Goal: Transaction & Acquisition: Purchase product/service

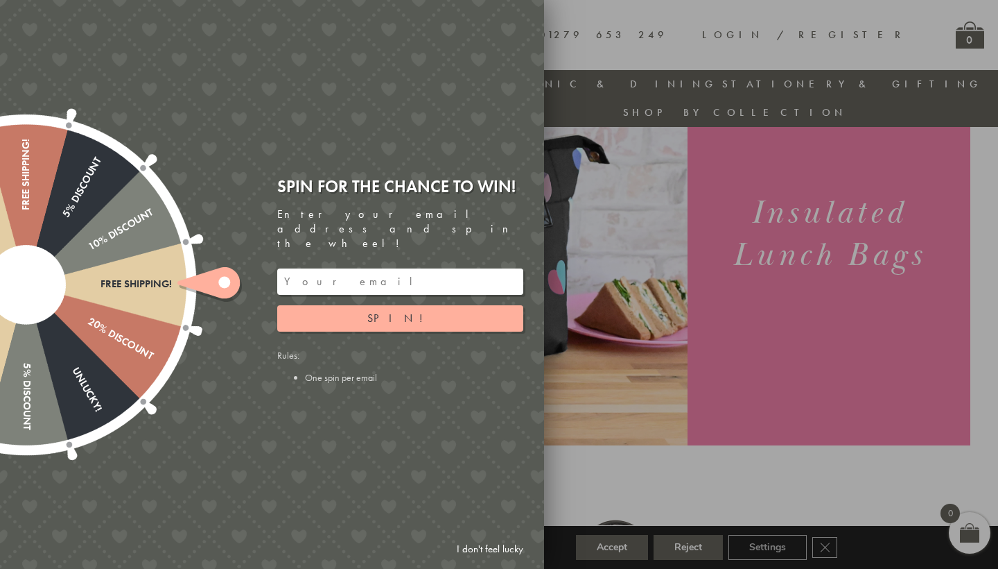
scroll to position [133, 0]
click at [493, 548] on link "I don't feel lucky" at bounding box center [490, 549] width 80 height 26
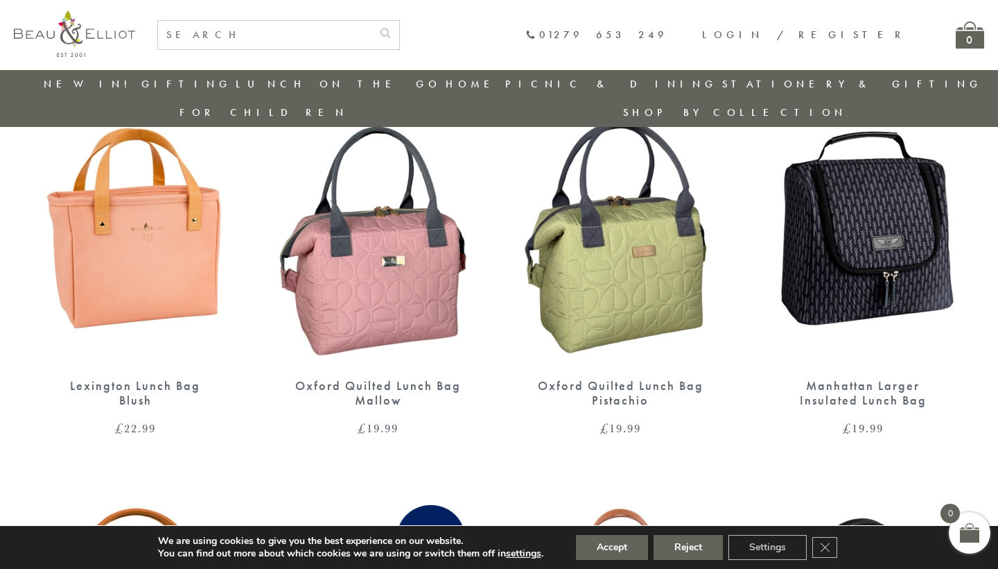
scroll to position [1387, 0]
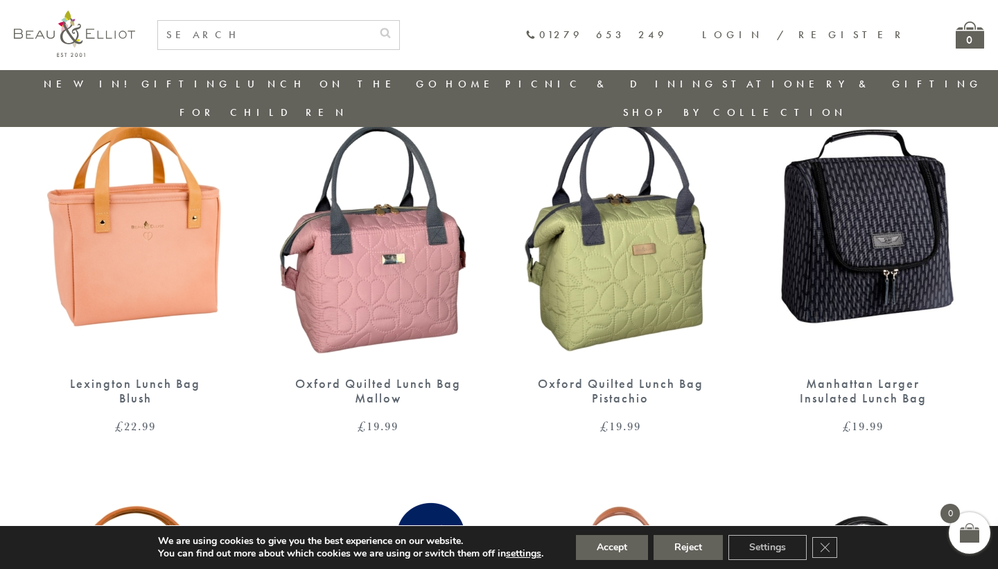
click at [137, 230] on img at bounding box center [135, 223] width 215 height 277
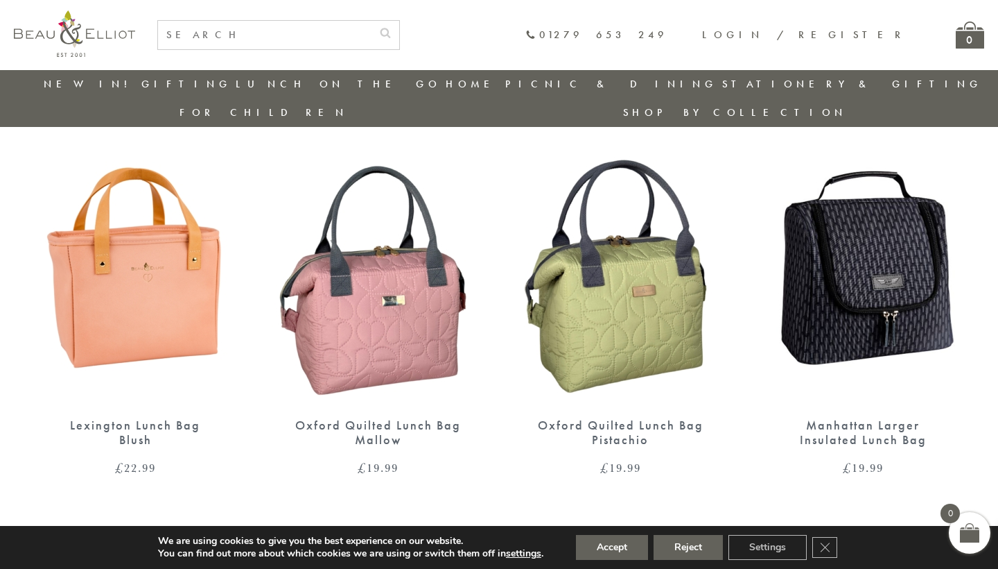
scroll to position [1299, 0]
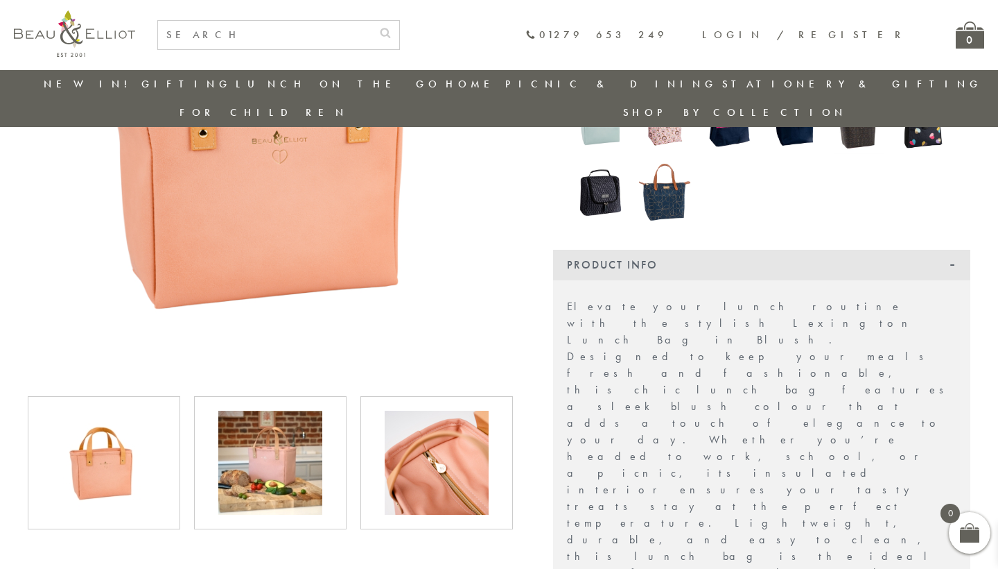
scroll to position [341, 0]
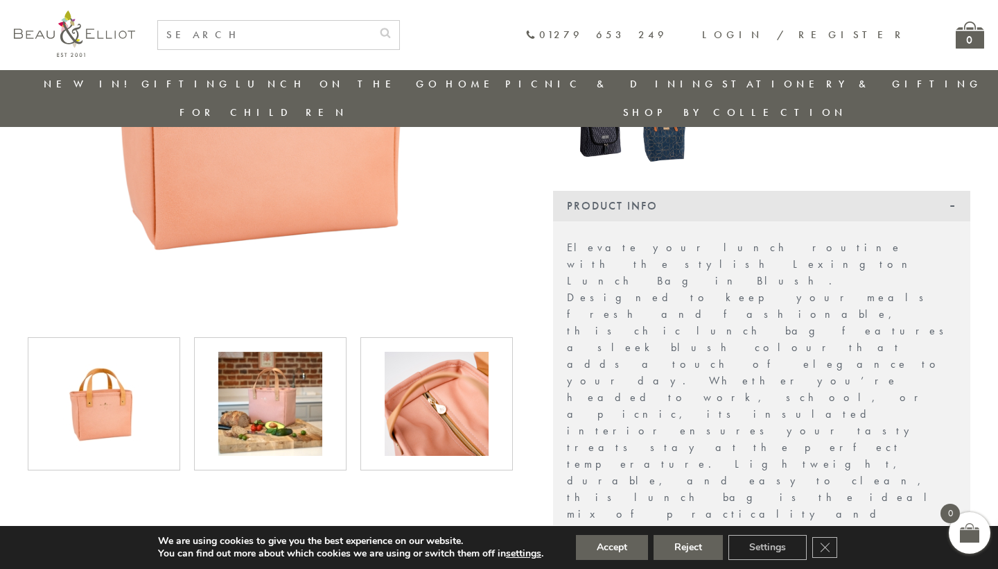
click at [306, 376] on img at bounding box center [270, 404] width 104 height 104
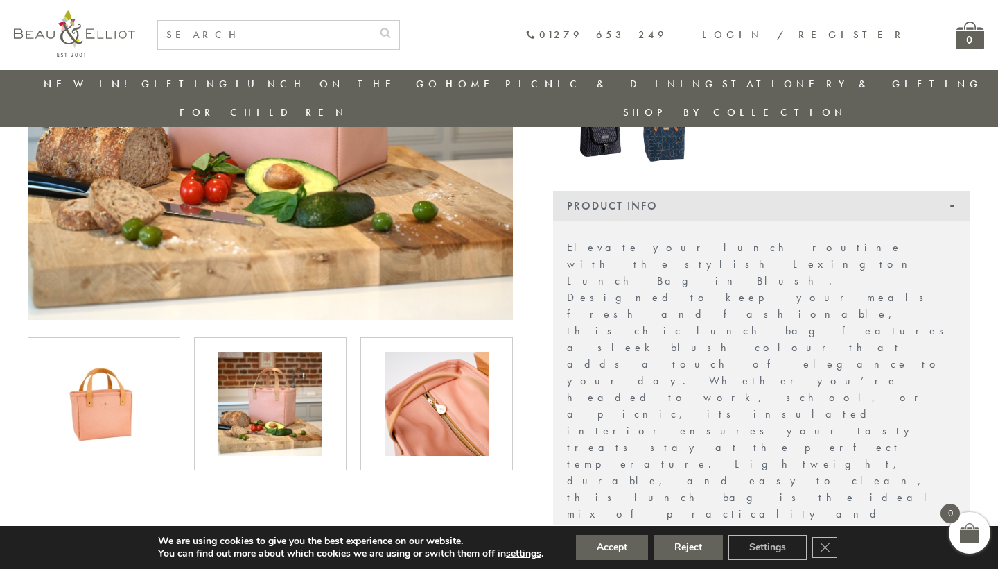
click at [389, 370] on img at bounding box center [437, 404] width 104 height 104
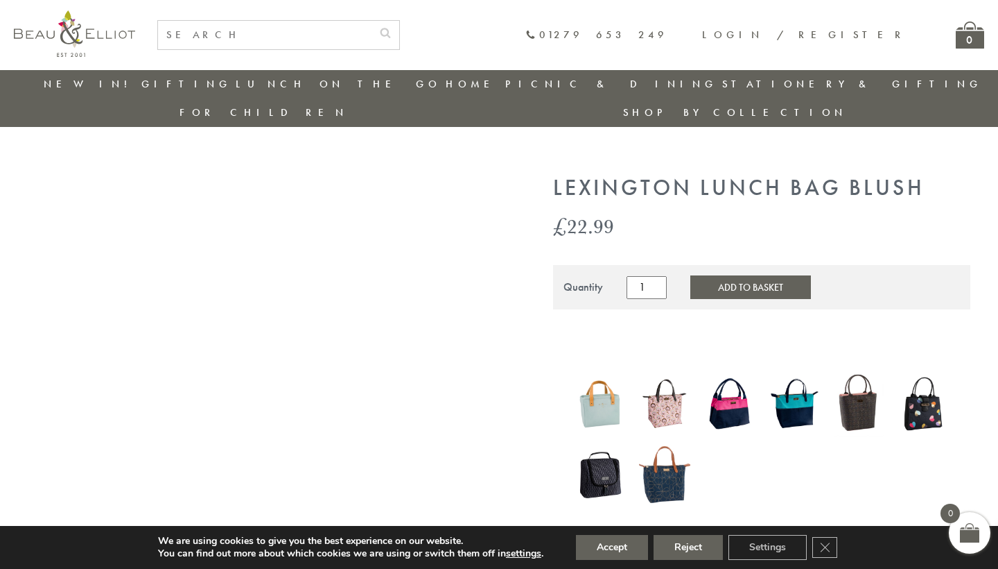
scroll to position [28, 0]
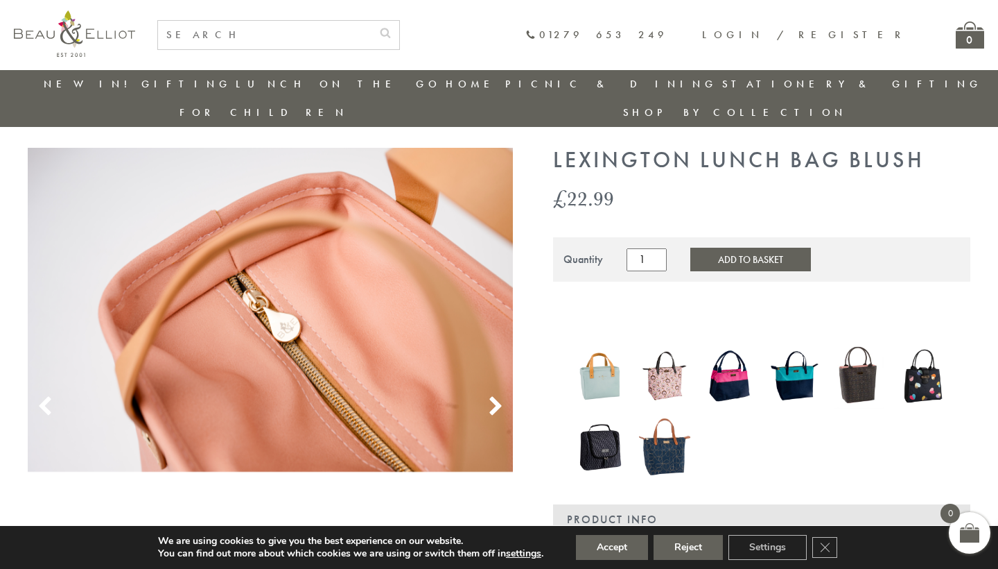
click at [494, 397] on use at bounding box center [495, 406] width 12 height 19
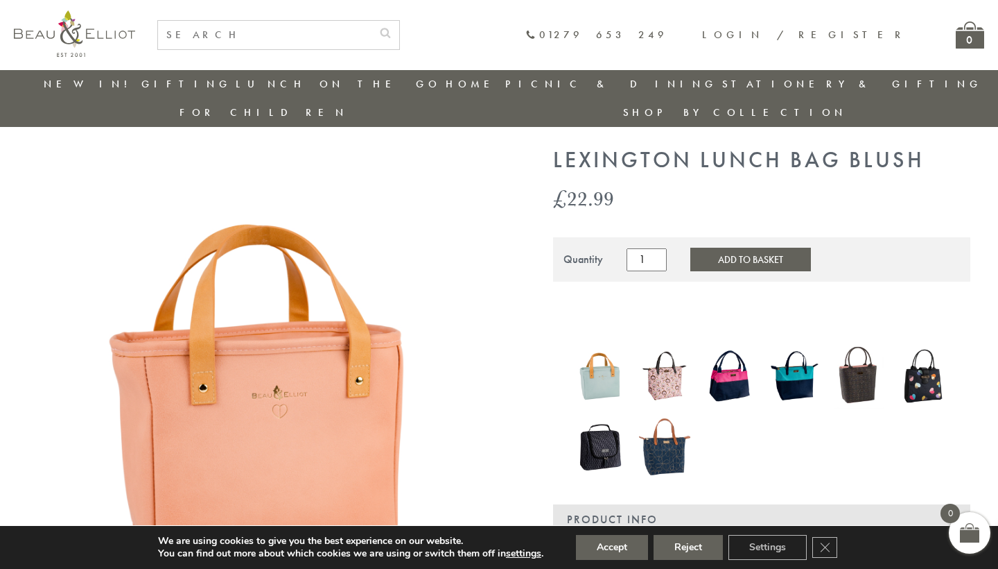
click at [500, 389] on img at bounding box center [270, 390] width 485 height 485
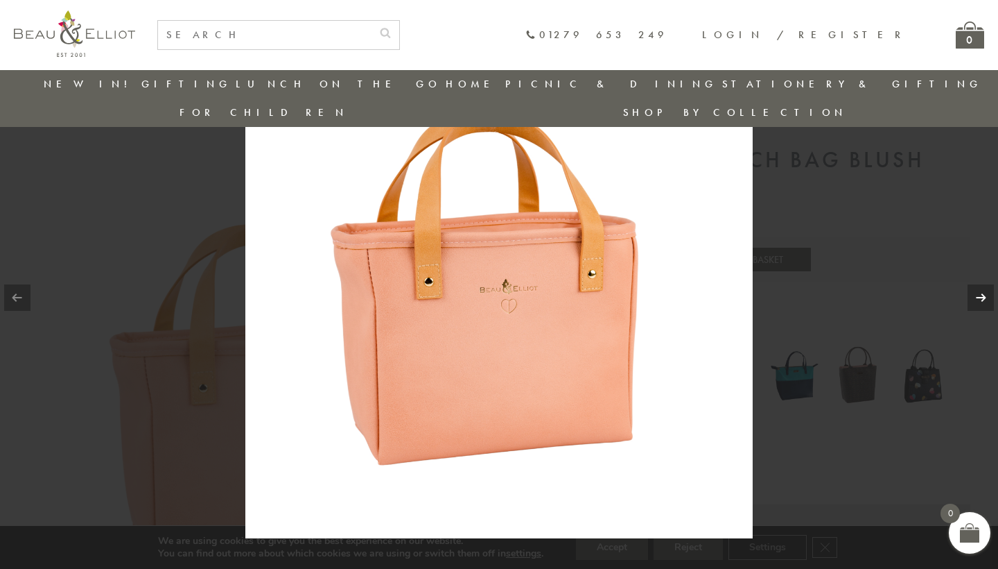
click at [980, 293] on link at bounding box center [981, 297] width 26 height 26
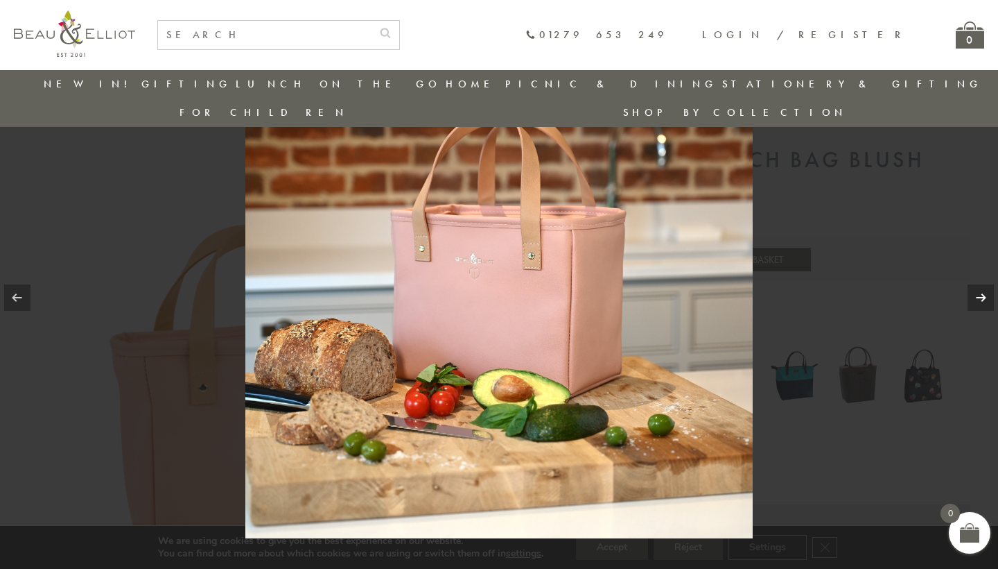
click at [980, 293] on link at bounding box center [981, 297] width 26 height 26
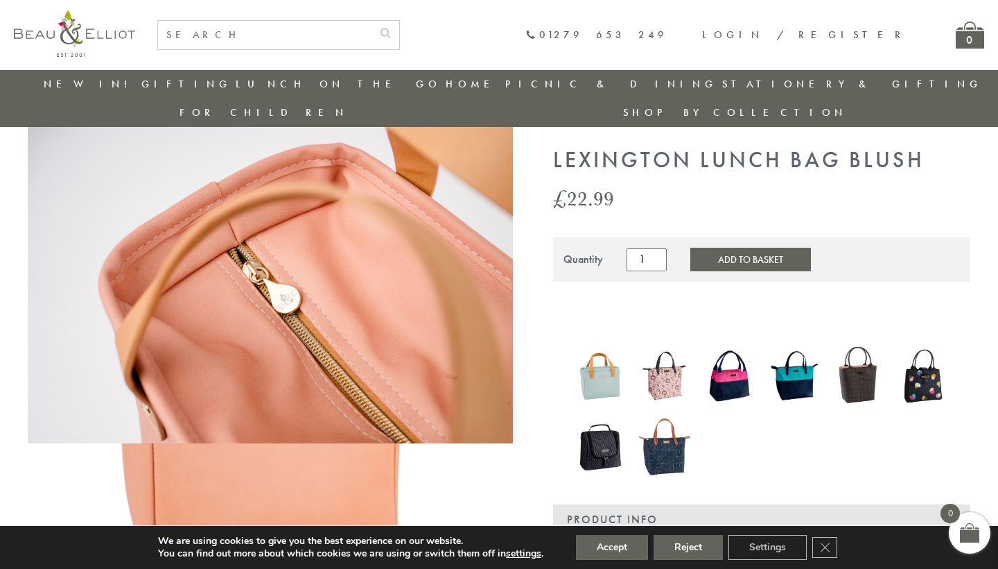
scroll to position [64, 0]
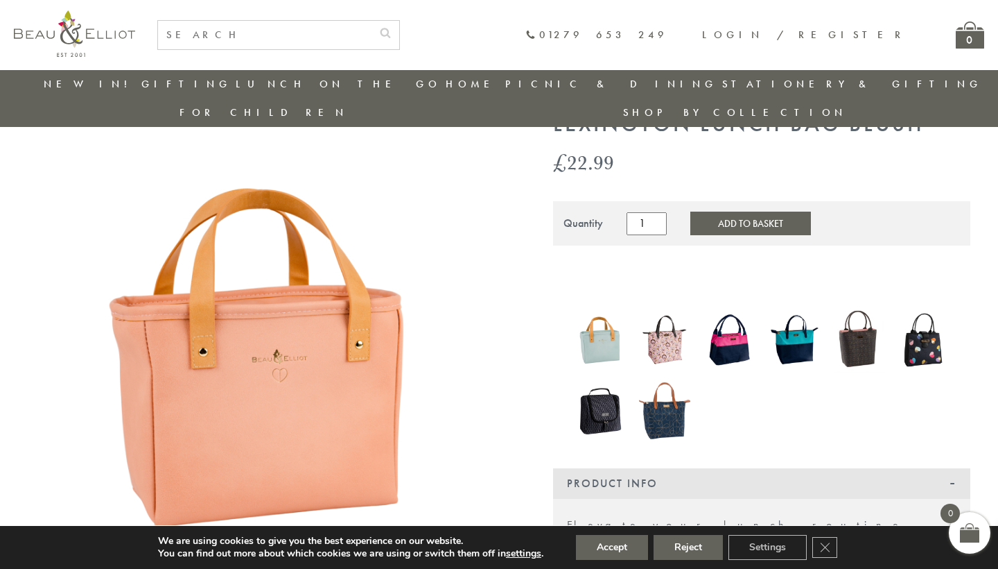
click at [605, 309] on img at bounding box center [599, 339] width 51 height 68
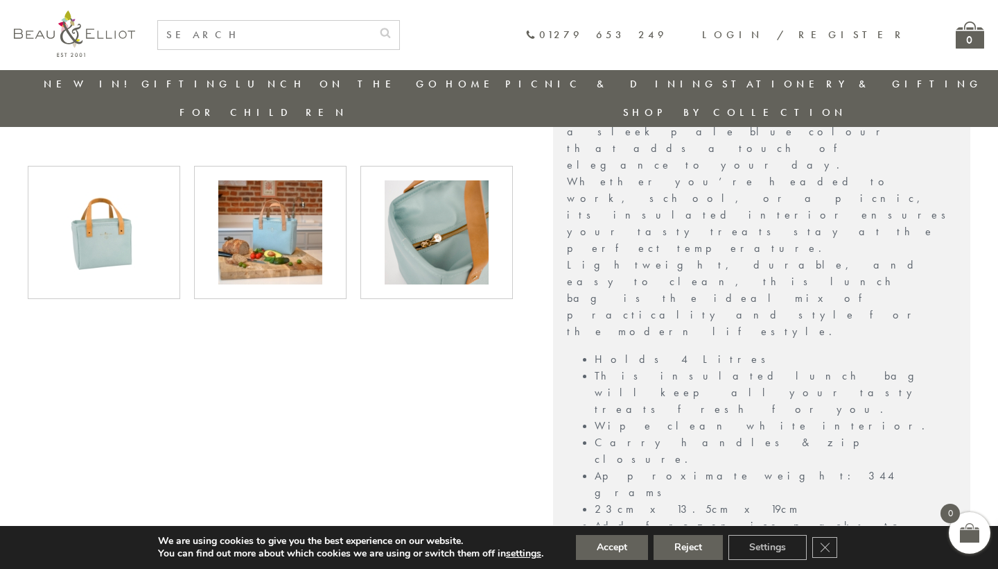
scroll to position [518, 0]
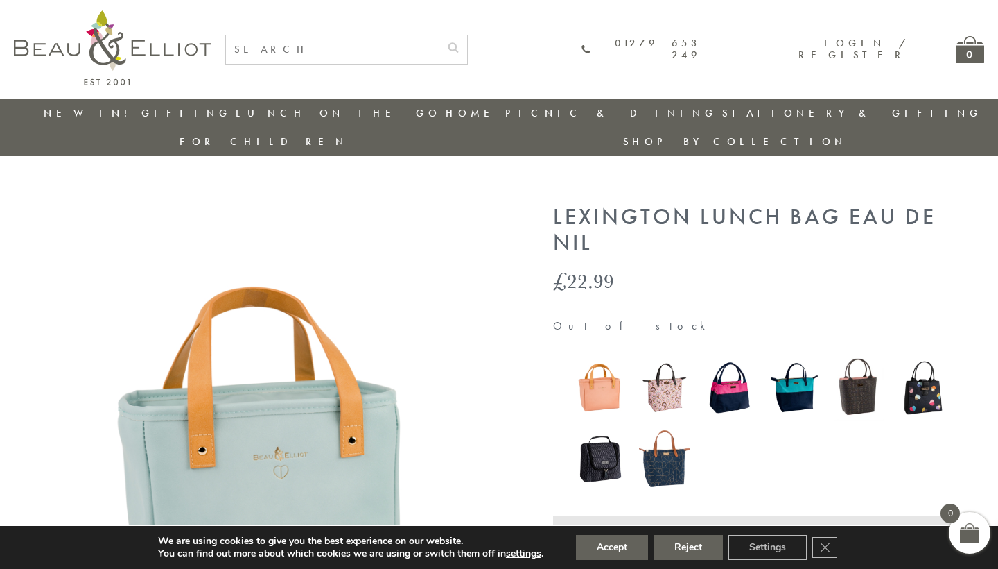
scroll to position [0, 0]
